Goal: Transaction & Acquisition: Purchase product/service

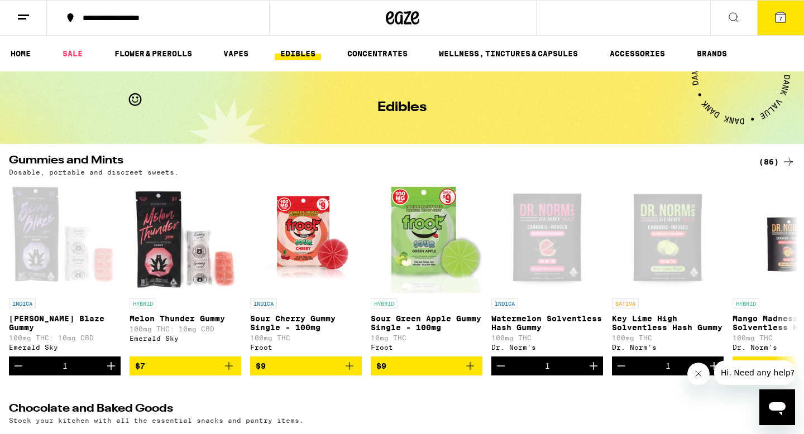
click at [740, 17] on button at bounding box center [733, 18] width 47 height 35
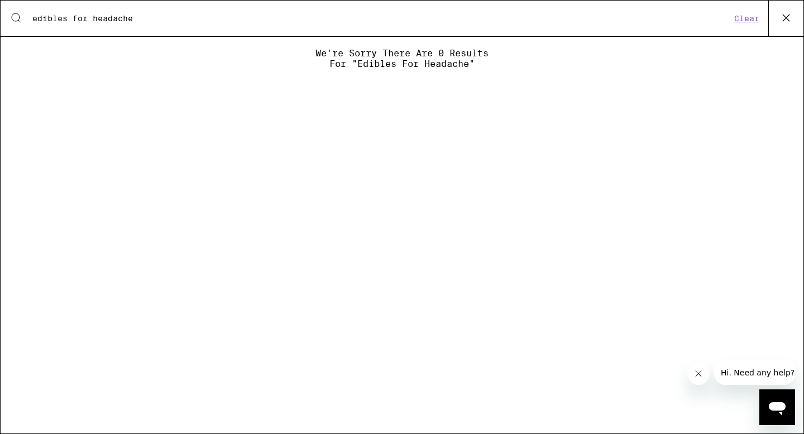
type input "edibles for headache"
click at [752, 22] on button "Clear" at bounding box center [747, 18] width 32 height 10
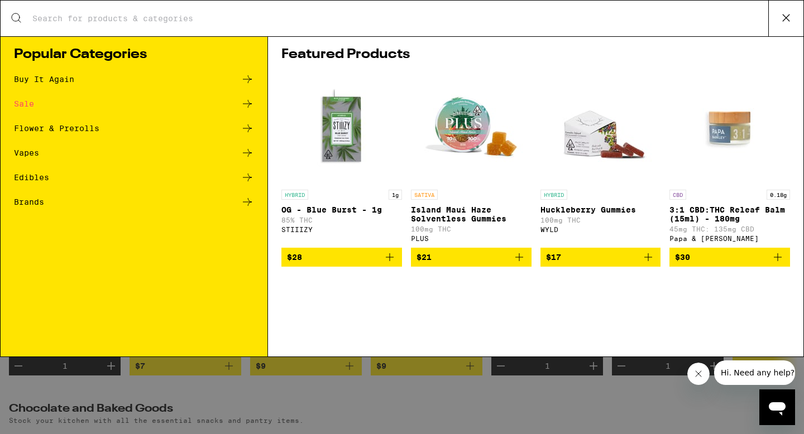
click at [28, 176] on div "Edibles" at bounding box center [31, 178] width 35 height 8
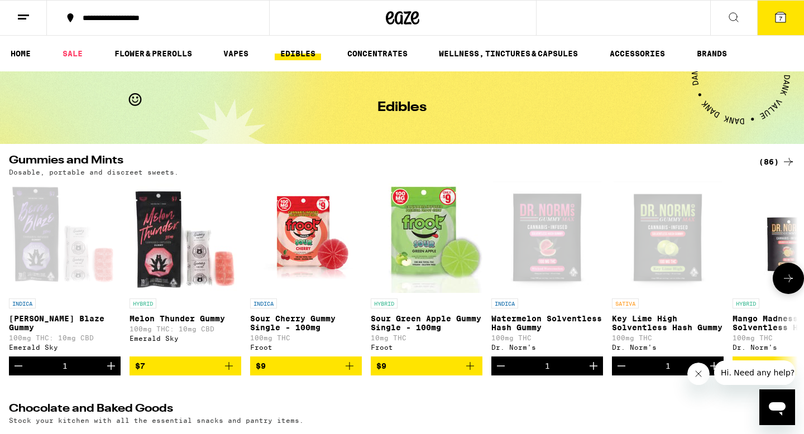
click at [20, 372] on icon "Decrement" at bounding box center [18, 365] width 13 height 13
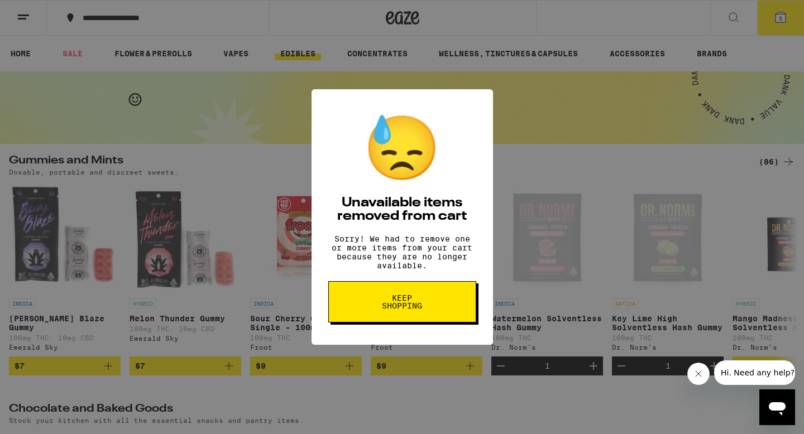
click at [369, 306] on button "Keep Shopping" at bounding box center [402, 301] width 148 height 41
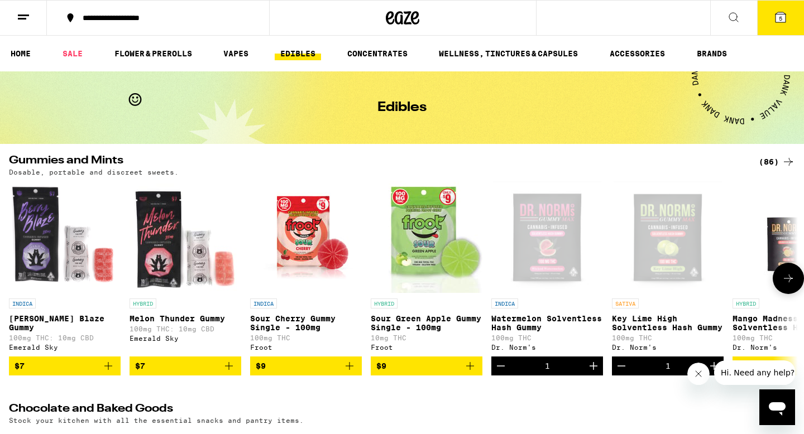
click at [504, 366] on icon "Decrement" at bounding box center [501, 366] width 8 height 0
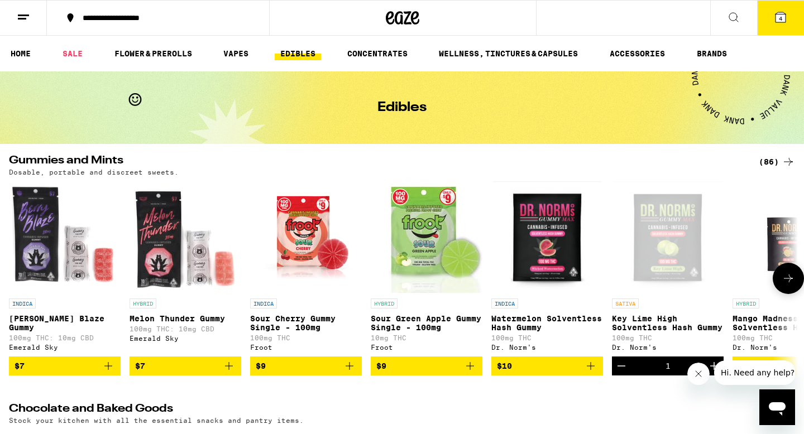
click at [621, 371] on icon "Decrement" at bounding box center [621, 365] width 13 height 13
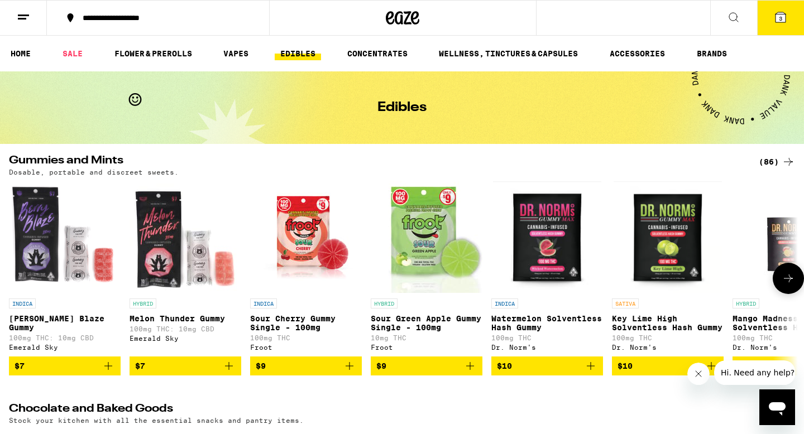
click at [539, 268] on img "Open page for Watermelon Solventless Hash Gummy from Dr. Norm's" at bounding box center [547, 237] width 108 height 112
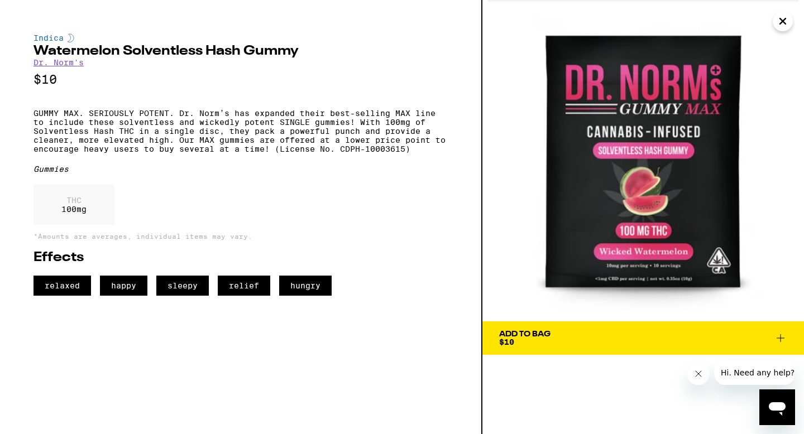
click at [788, 25] on icon "Close" at bounding box center [782, 21] width 13 height 17
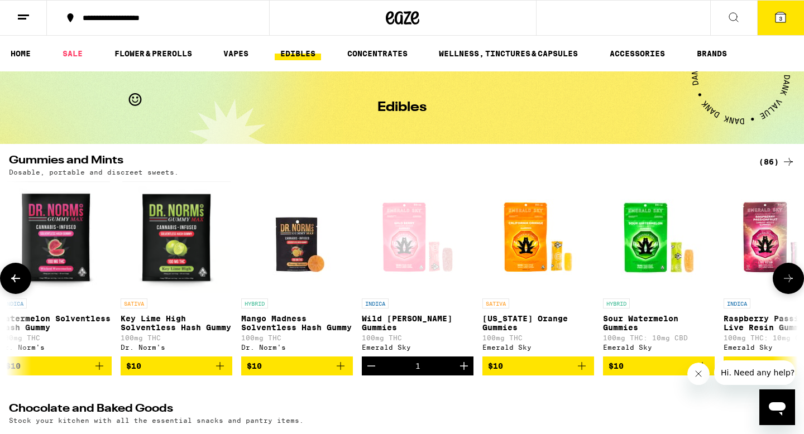
scroll to position [0, 508]
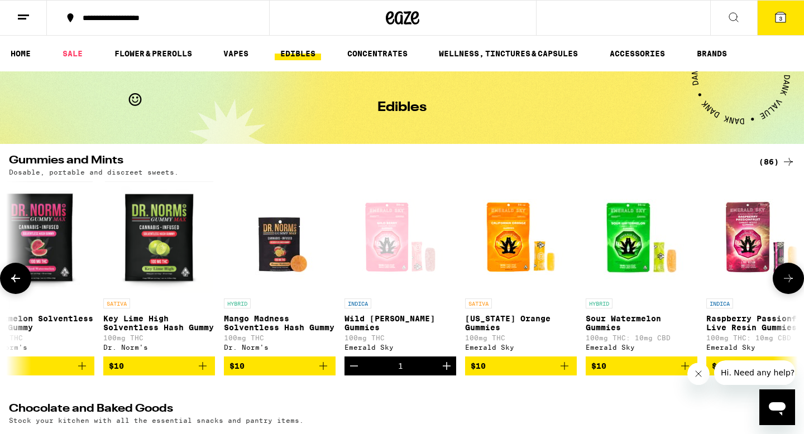
click at [351, 366] on icon "Decrement" at bounding box center [354, 366] width 8 height 0
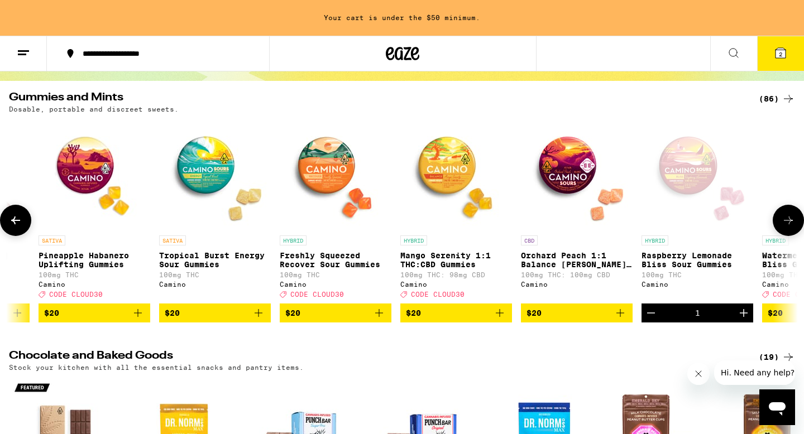
scroll to position [0, 5880]
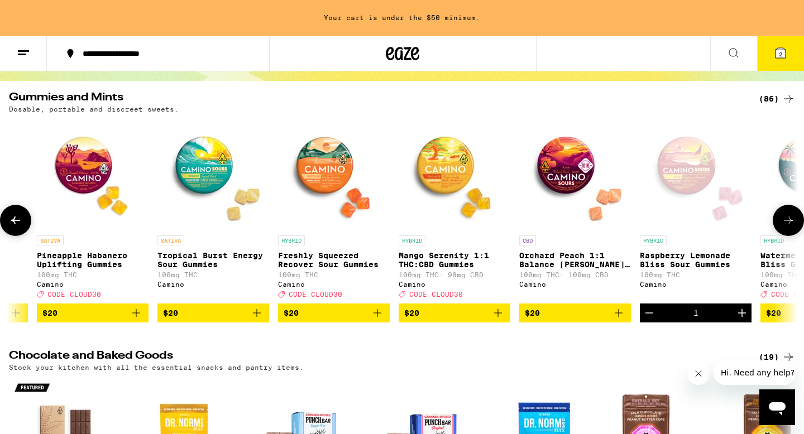
click at [651, 320] on icon "Decrement" at bounding box center [648, 312] width 13 height 13
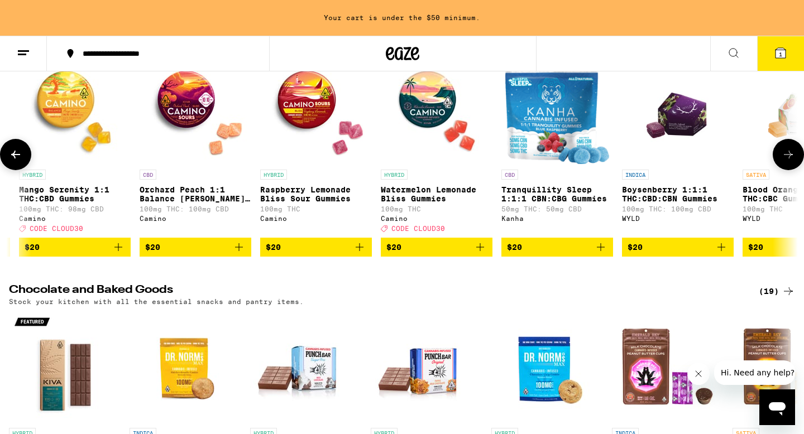
scroll to position [0, 6262]
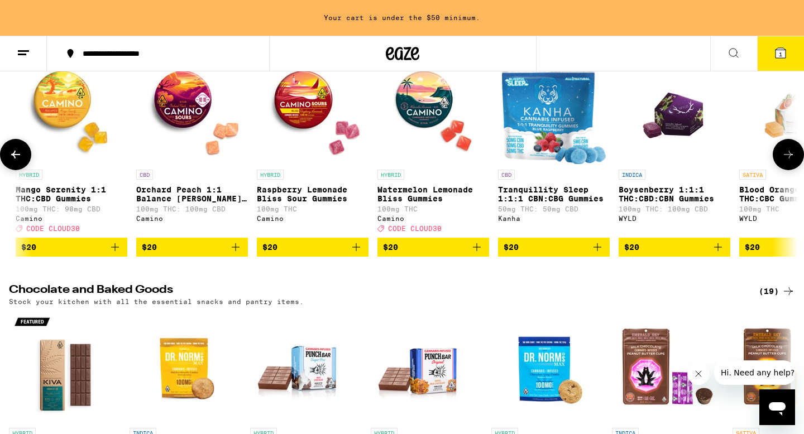
click at [598, 254] on icon "Add to bag" at bounding box center [597, 247] width 13 height 13
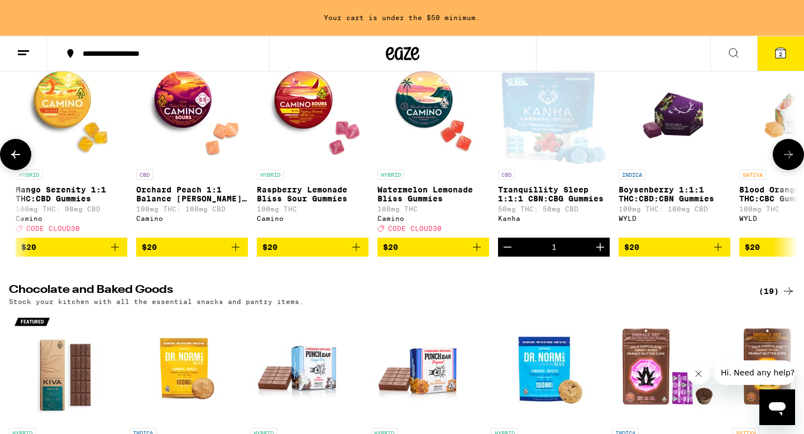
scroll to position [0, 6287]
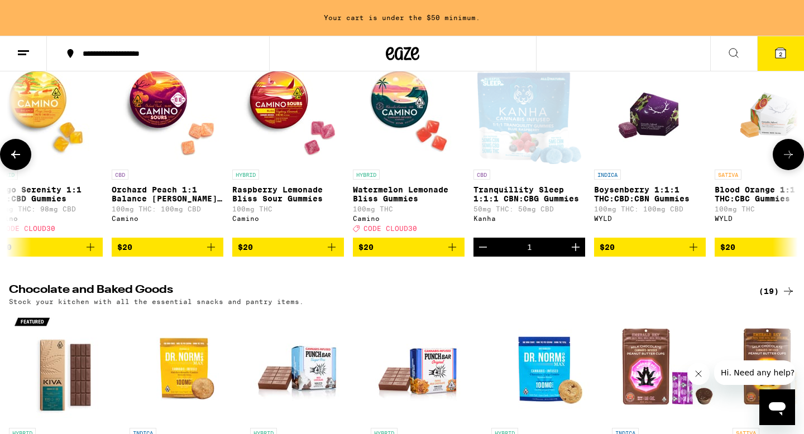
click at [651, 128] on img "Open page for Boysenberry 1:1:1 THC:CBD:CBN Gummies from WYLD" at bounding box center [650, 108] width 80 height 112
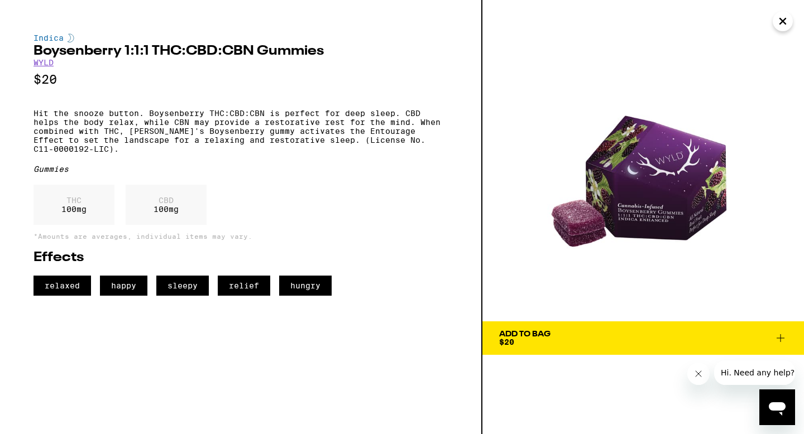
click at [545, 336] on div "Add To Bag" at bounding box center [524, 334] width 51 height 8
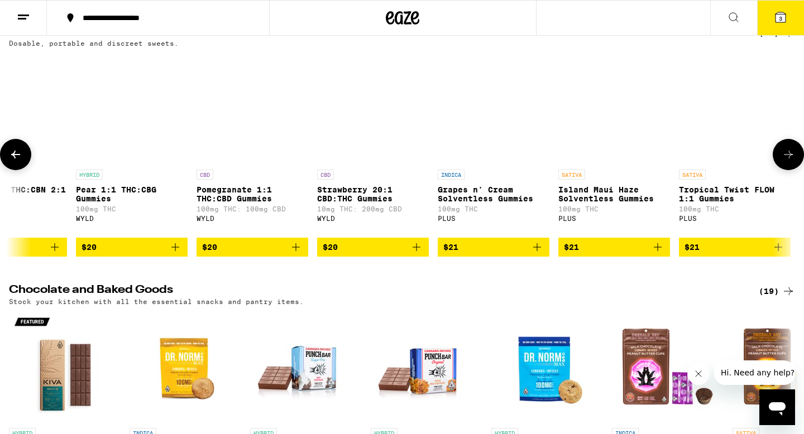
scroll to position [0, 7291]
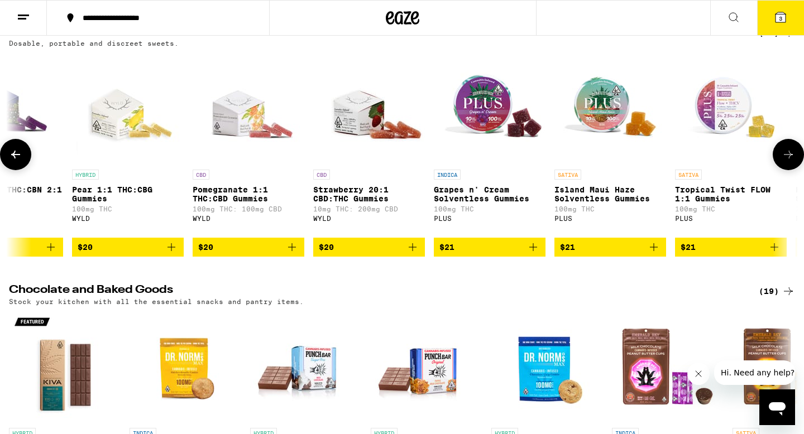
click at [496, 119] on img "Open page for Grapes n' Cream Solventless Gummies from PLUS" at bounding box center [490, 108] width 112 height 112
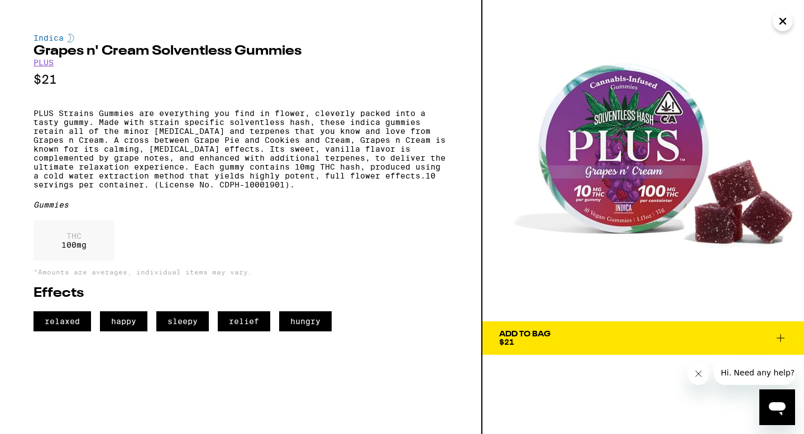
click at [635, 349] on button "Add To Bag $21" at bounding box center [642, 337] width 321 height 33
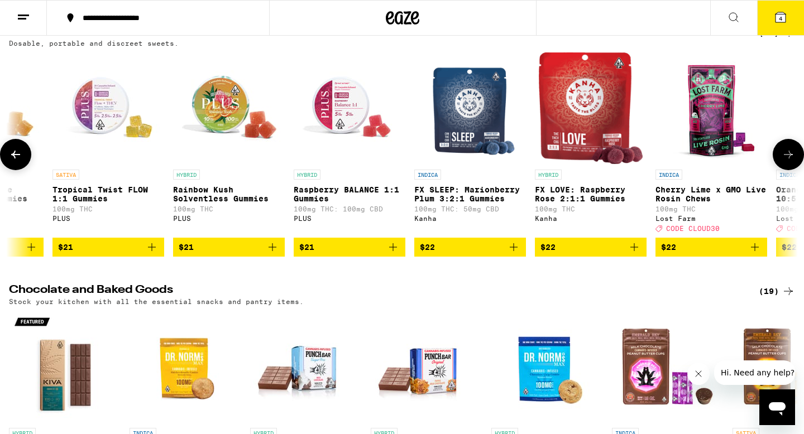
scroll to position [0, 7920]
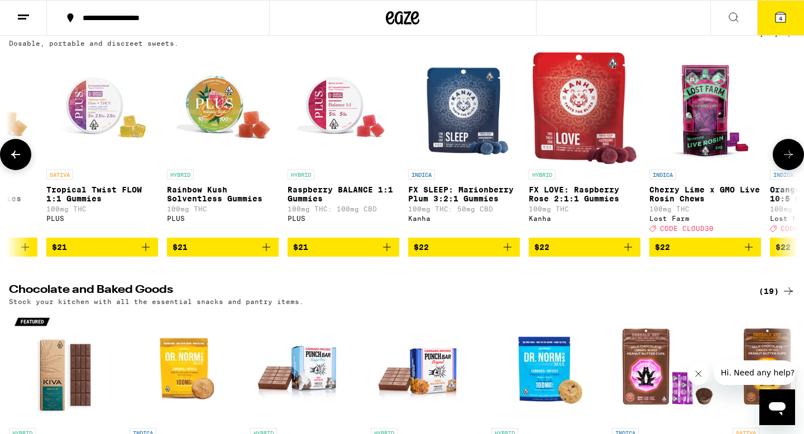
click at [580, 114] on img "Open page for FX LOVE: Raspberry Rose 2:1:1 Gummies from Kanha" at bounding box center [584, 108] width 104 height 112
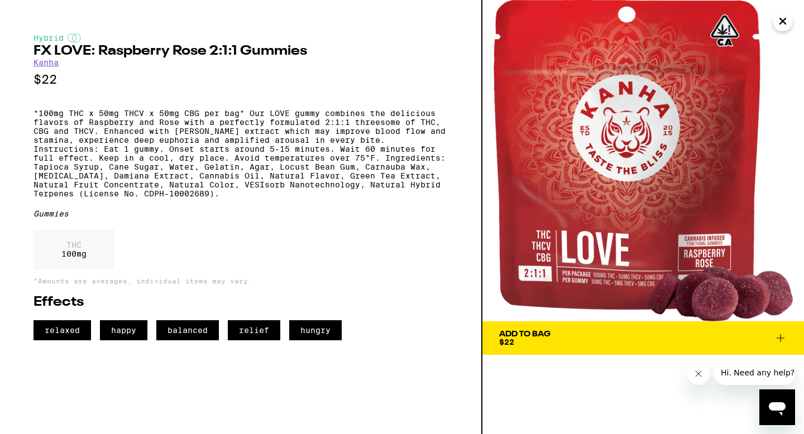
click at [707, 352] on button "Add To Bag $22" at bounding box center [642, 337] width 321 height 33
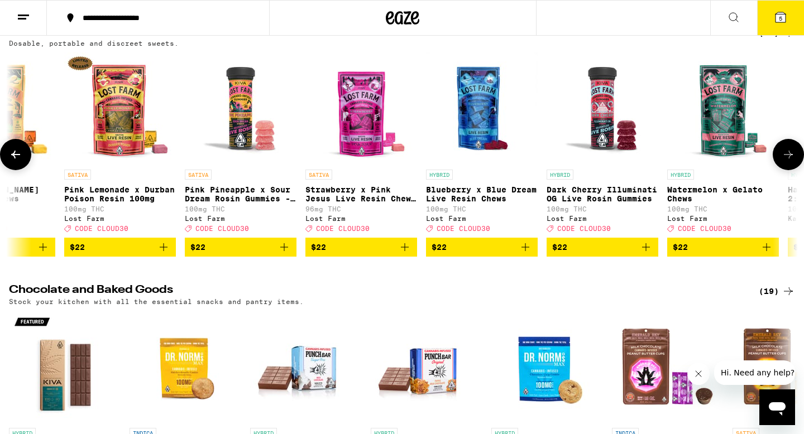
scroll to position [0, 9582]
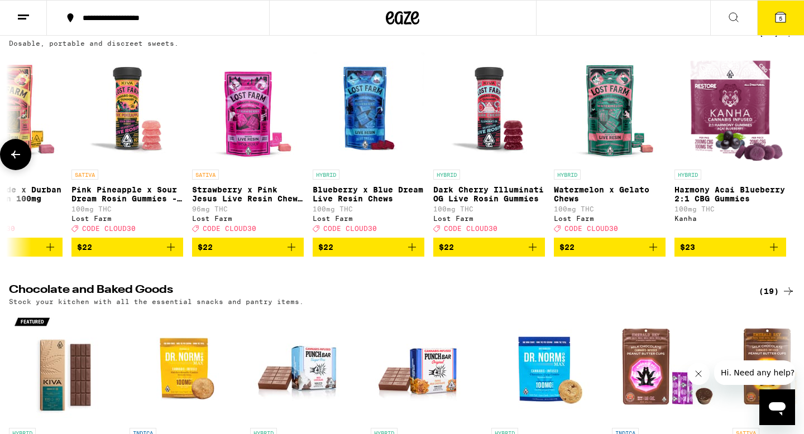
click at [18, 159] on icon at bounding box center [15, 154] width 13 height 13
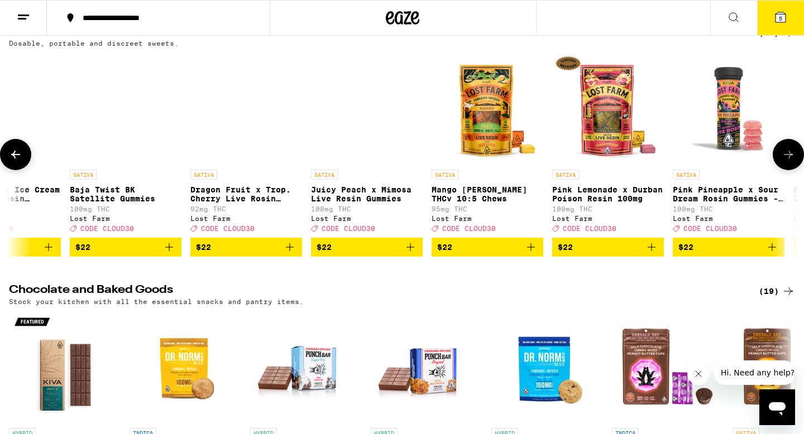
scroll to position [0, 8918]
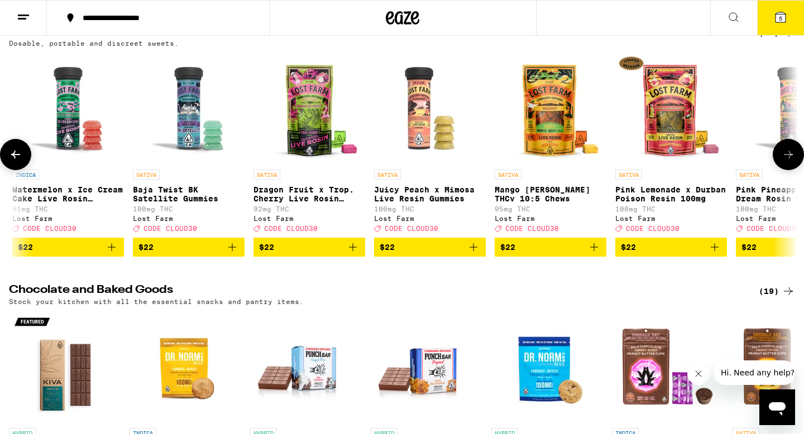
click at [18, 157] on icon at bounding box center [15, 154] width 13 height 13
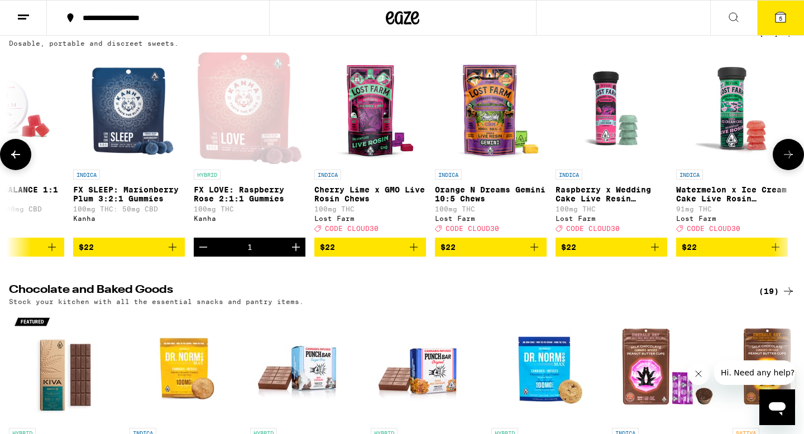
scroll to position [0, 8254]
click at [18, 157] on icon at bounding box center [15, 154] width 13 height 13
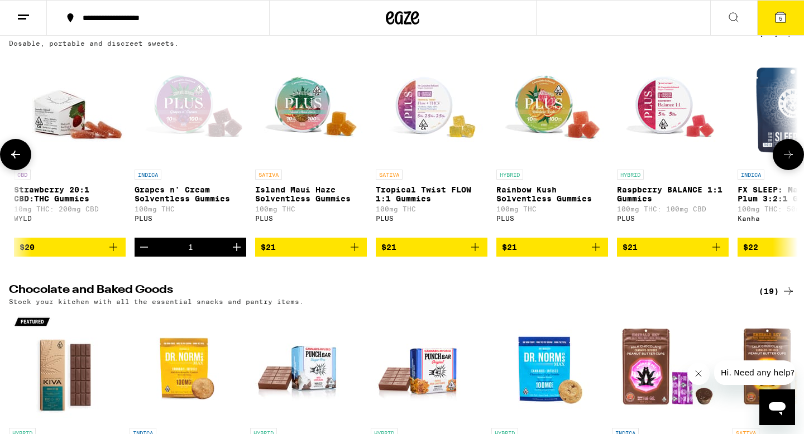
scroll to position [0, 7590]
click at [18, 157] on icon at bounding box center [15, 154] width 13 height 13
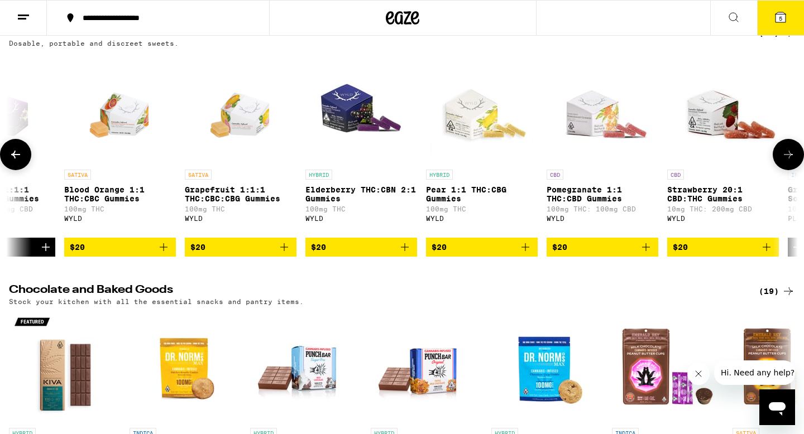
scroll to position [0, 6926]
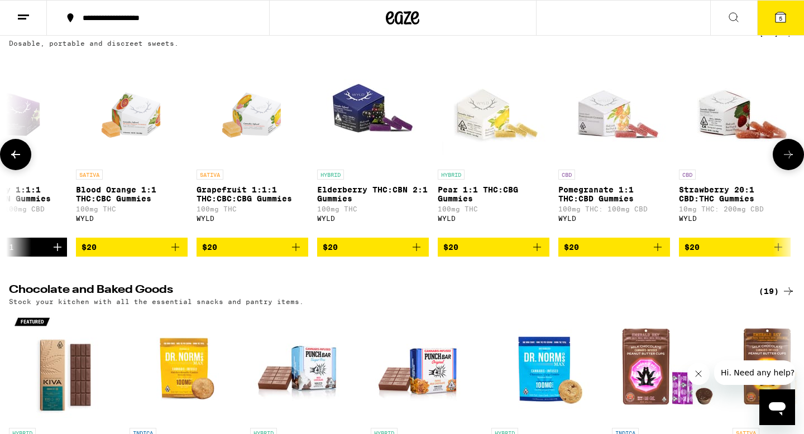
click at [18, 157] on icon at bounding box center [15, 154] width 13 height 13
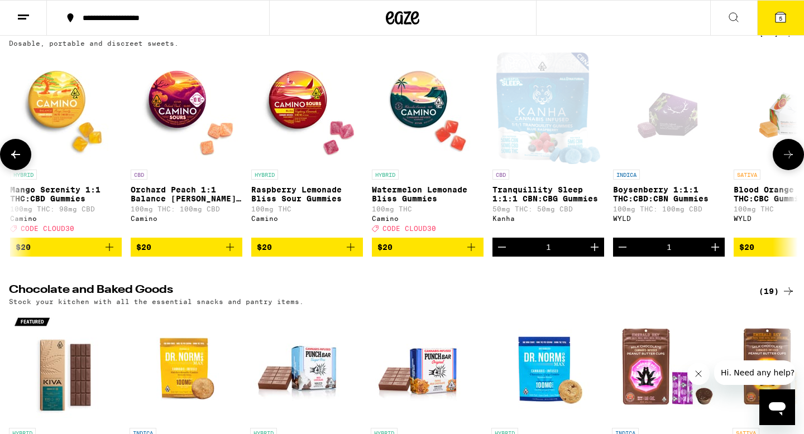
scroll to position [0, 6261]
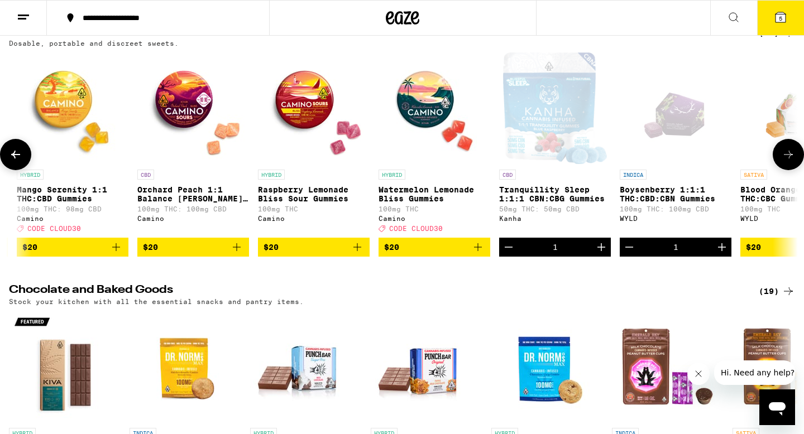
click at [18, 157] on icon at bounding box center [15, 154] width 13 height 13
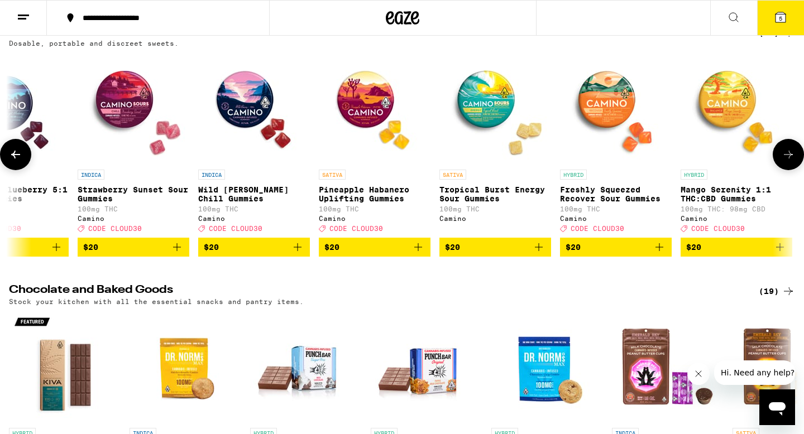
scroll to position [0, 5597]
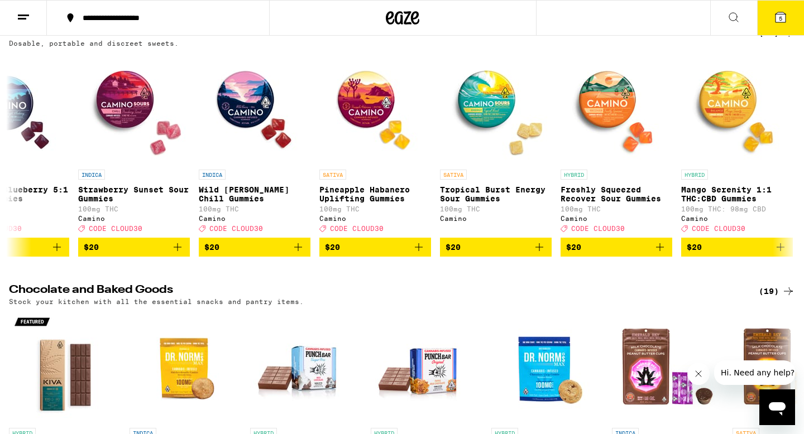
click at [797, 18] on button "5" at bounding box center [780, 18] width 47 height 35
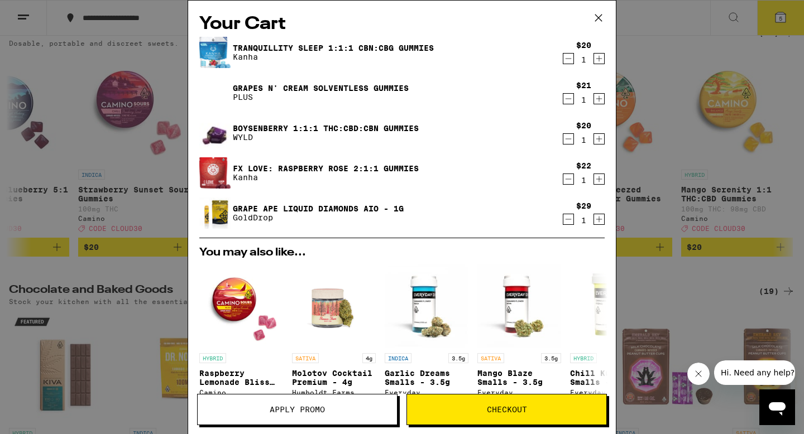
click at [570, 223] on icon "Decrement" at bounding box center [568, 219] width 10 height 13
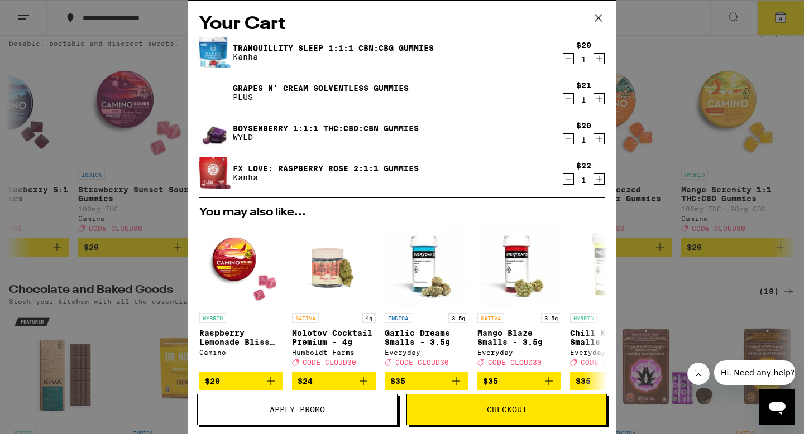
click at [469, 407] on span "Checkout" at bounding box center [506, 410] width 199 height 8
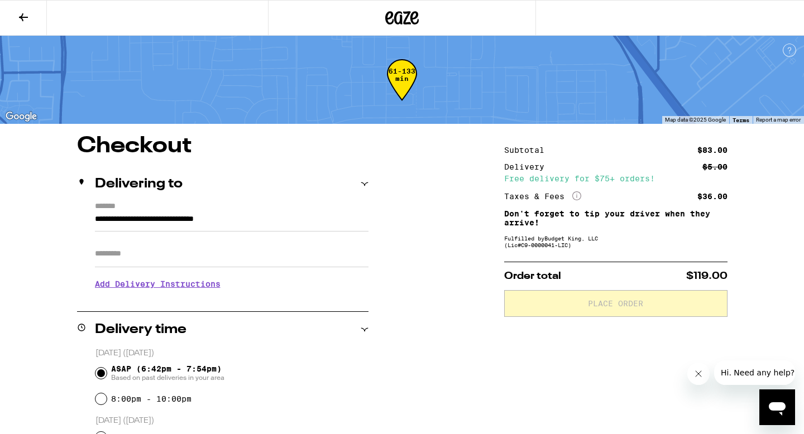
click at [26, 17] on icon at bounding box center [23, 17] width 13 height 13
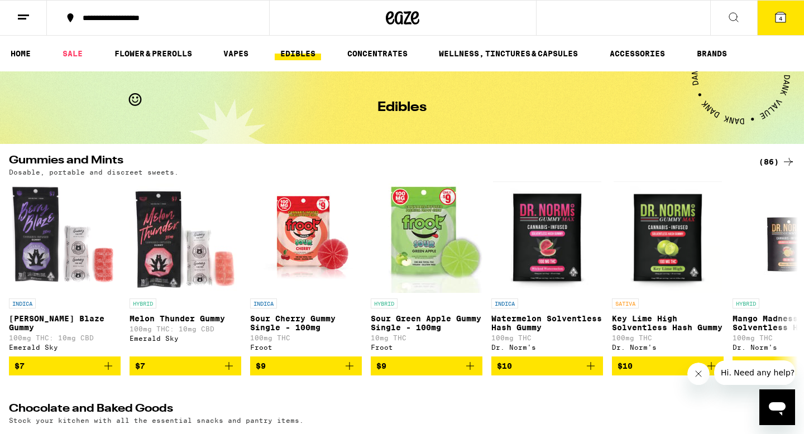
click at [25, 13] on icon at bounding box center [23, 17] width 13 height 13
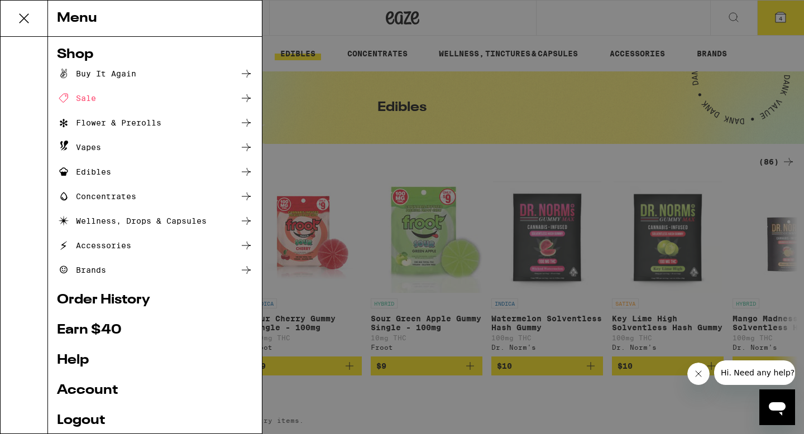
click at [76, 423] on link "Logout" at bounding box center [155, 420] width 196 height 13
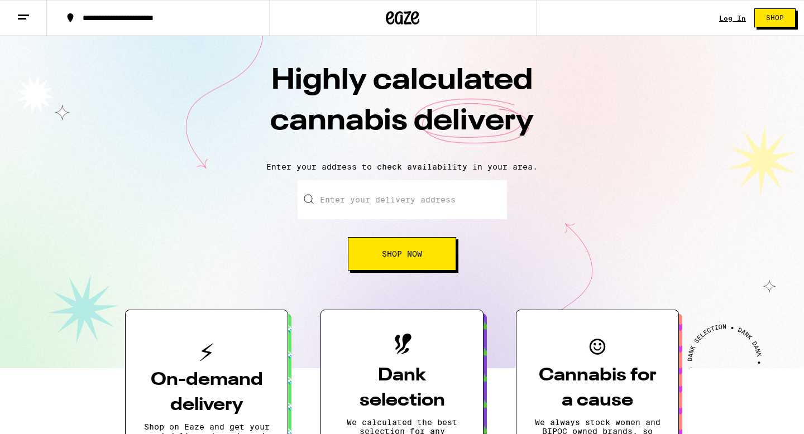
click at [738, 18] on link "Log In" at bounding box center [732, 18] width 27 height 7
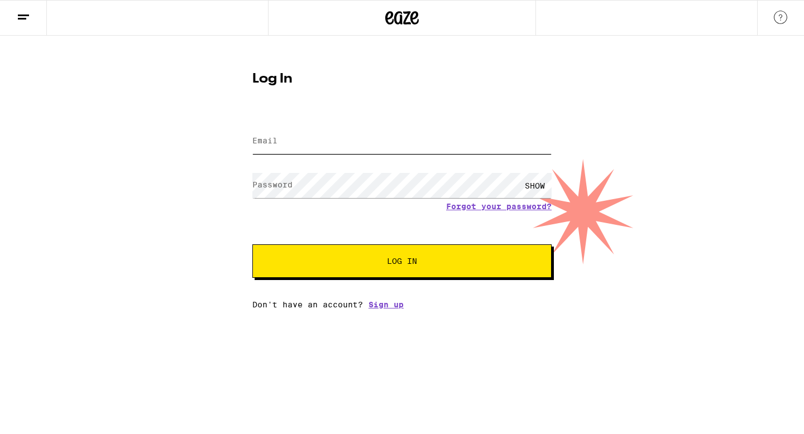
type input "[EMAIL_ADDRESS][DOMAIN_NAME]"
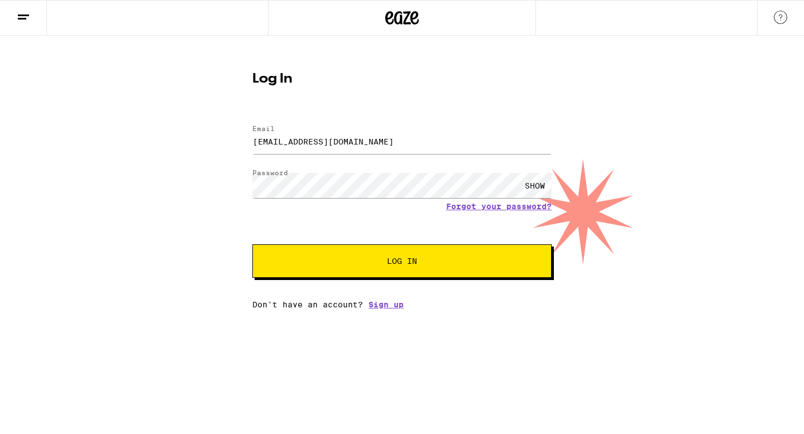
click at [348, 264] on span "Log In" at bounding box center [401, 261] width 209 height 8
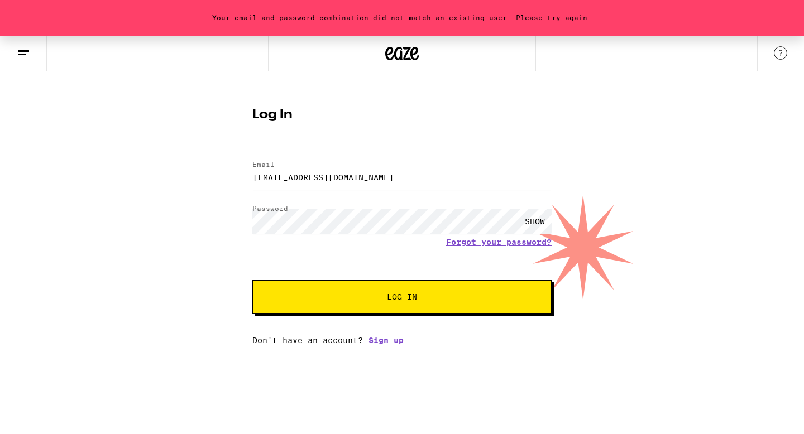
click at [530, 218] on div "SHOW" at bounding box center [534, 221] width 33 height 25
click at [213, 219] on div "Your email and password combination did not match an existing user. Please try …" at bounding box center [402, 190] width 804 height 309
click at [252, 280] on button "Log In" at bounding box center [401, 296] width 299 height 33
